Goal: Transaction & Acquisition: Purchase product/service

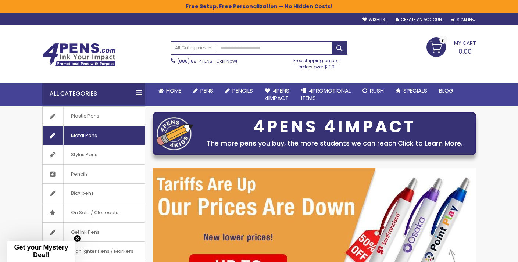
click at [78, 139] on span "Metal Pens" at bounding box center [83, 135] width 41 height 19
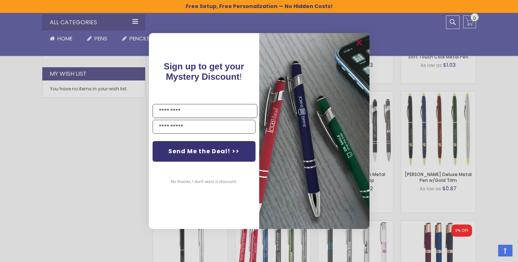
scroll to position [424, 0]
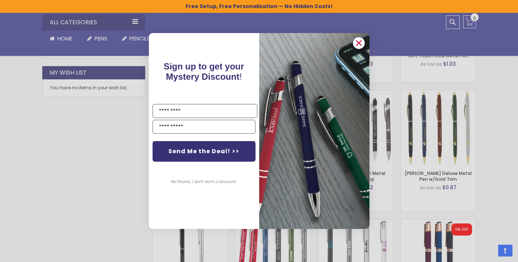
click at [359, 40] on circle "Close dialog" at bounding box center [358, 43] width 11 height 11
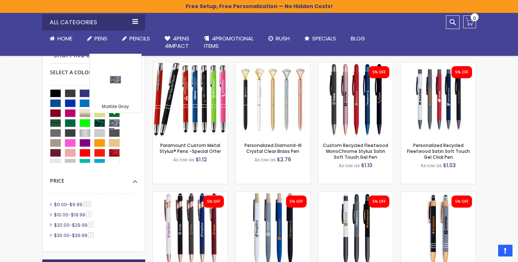
scroll to position [0, 0]
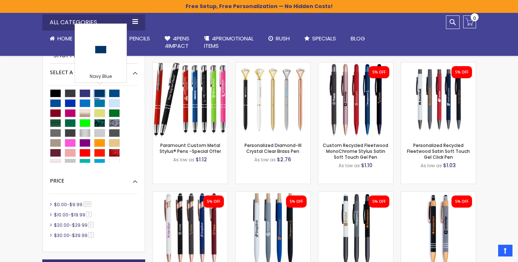
click at [99, 90] on div "Navy Blue" at bounding box center [99, 93] width 11 height 8
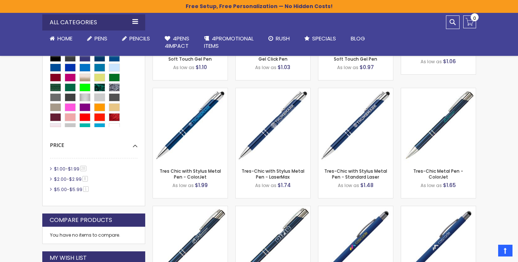
scroll to position [294, 0]
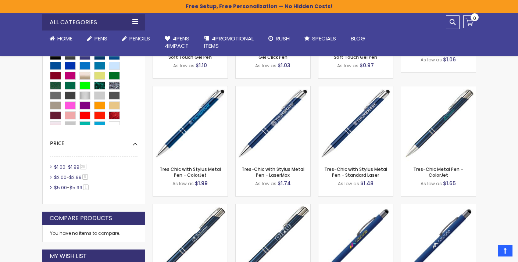
click at [84, 166] on span "28 item" at bounding box center [83, 167] width 6 height 6
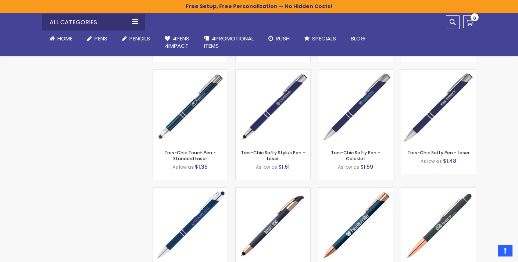
scroll to position [561, 0]
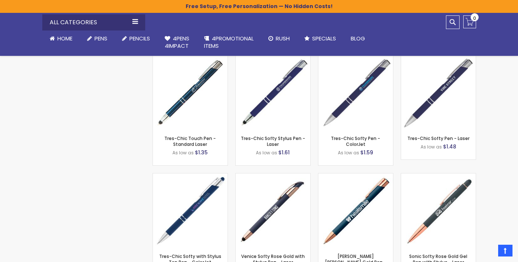
scroll to position [294, 0]
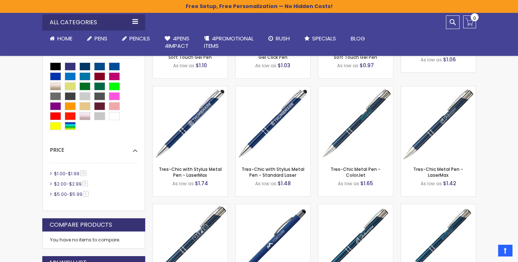
scroll to position [193, 0]
